Goal: Find specific page/section: Locate a particular part of the current website

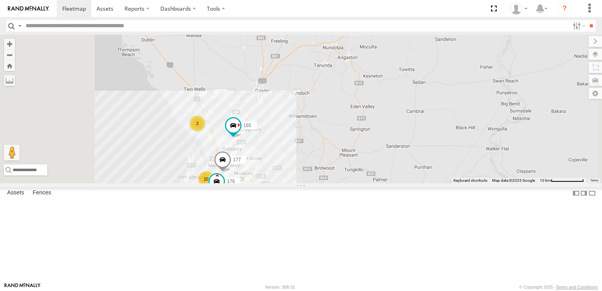
click at [205, 131] on div "2" at bounding box center [197, 123] width 16 height 16
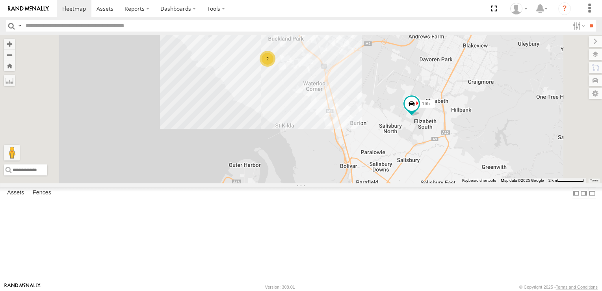
drag, startPoint x: 419, startPoint y: 230, endPoint x: 394, endPoint y: 102, distance: 129.6
click at [395, 106] on div "165 164 177 176 2" at bounding box center [301, 109] width 602 height 148
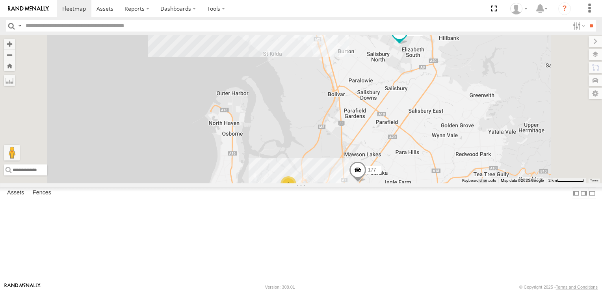
drag, startPoint x: 413, startPoint y: 188, endPoint x: 415, endPoint y: 163, distance: 25.4
click at [415, 163] on div "165 164 177 176 2 4 6" at bounding box center [301, 109] width 602 height 148
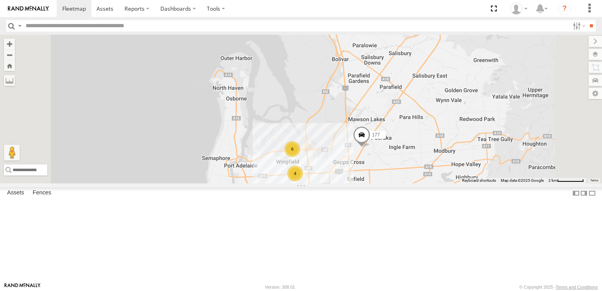
click at [300, 157] on div "6" at bounding box center [292, 149] width 16 height 16
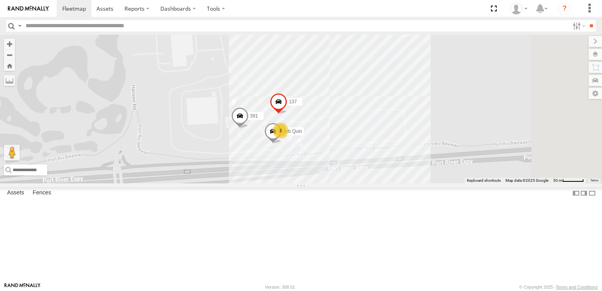
drag, startPoint x: 545, startPoint y: 161, endPoint x: 425, endPoint y: 176, distance: 120.6
click at [425, 176] on div "165 164 177 176 137 391 Arb Quin 3" at bounding box center [301, 109] width 602 height 148
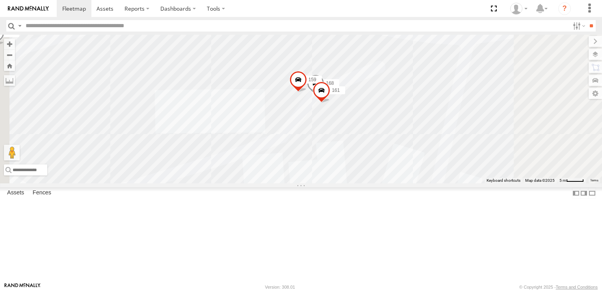
drag, startPoint x: 416, startPoint y: 119, endPoint x: 420, endPoint y: 139, distance: 19.7
click at [330, 103] on span at bounding box center [321, 92] width 17 height 21
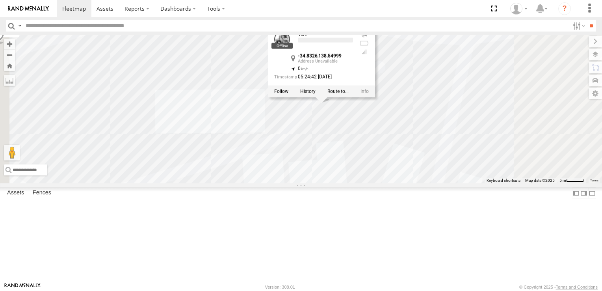
click at [487, 169] on div "165 164 177 176 137 391 Arb Quin 161 168 159 161 -34.8326 , 138.54999 0 05:24:4…" at bounding box center [301, 109] width 602 height 148
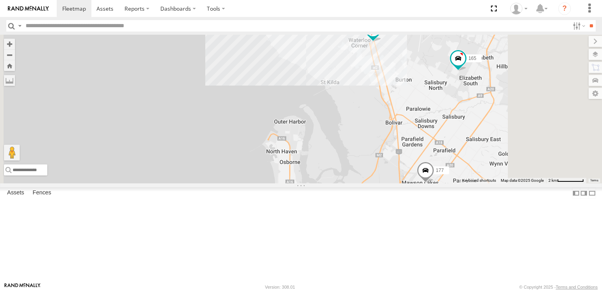
drag, startPoint x: 460, startPoint y: 116, endPoint x: 463, endPoint y: 162, distance: 45.8
click at [463, 162] on div "153 177 165 178 606 164 4 5 391" at bounding box center [301, 109] width 602 height 148
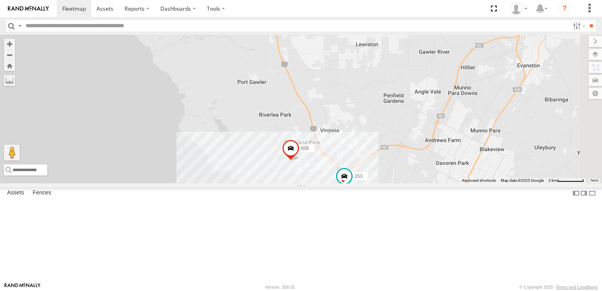
drag, startPoint x: 517, startPoint y: 95, endPoint x: 488, endPoint y: 248, distance: 155.5
click at [488, 183] on div "153 177 165 178 606 164 4 5 391" at bounding box center [301, 109] width 602 height 148
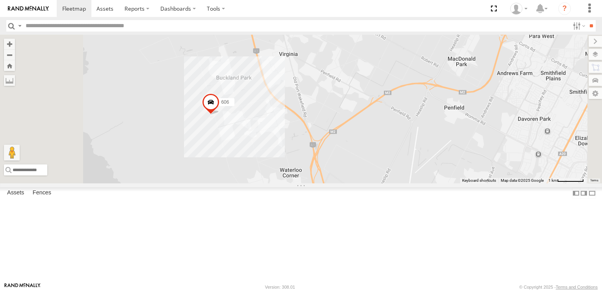
drag, startPoint x: 478, startPoint y: 137, endPoint x: 484, endPoint y: 87, distance: 50.7
click at [484, 87] on div "153 177 606 165" at bounding box center [301, 109] width 602 height 148
